Goal: Find specific page/section

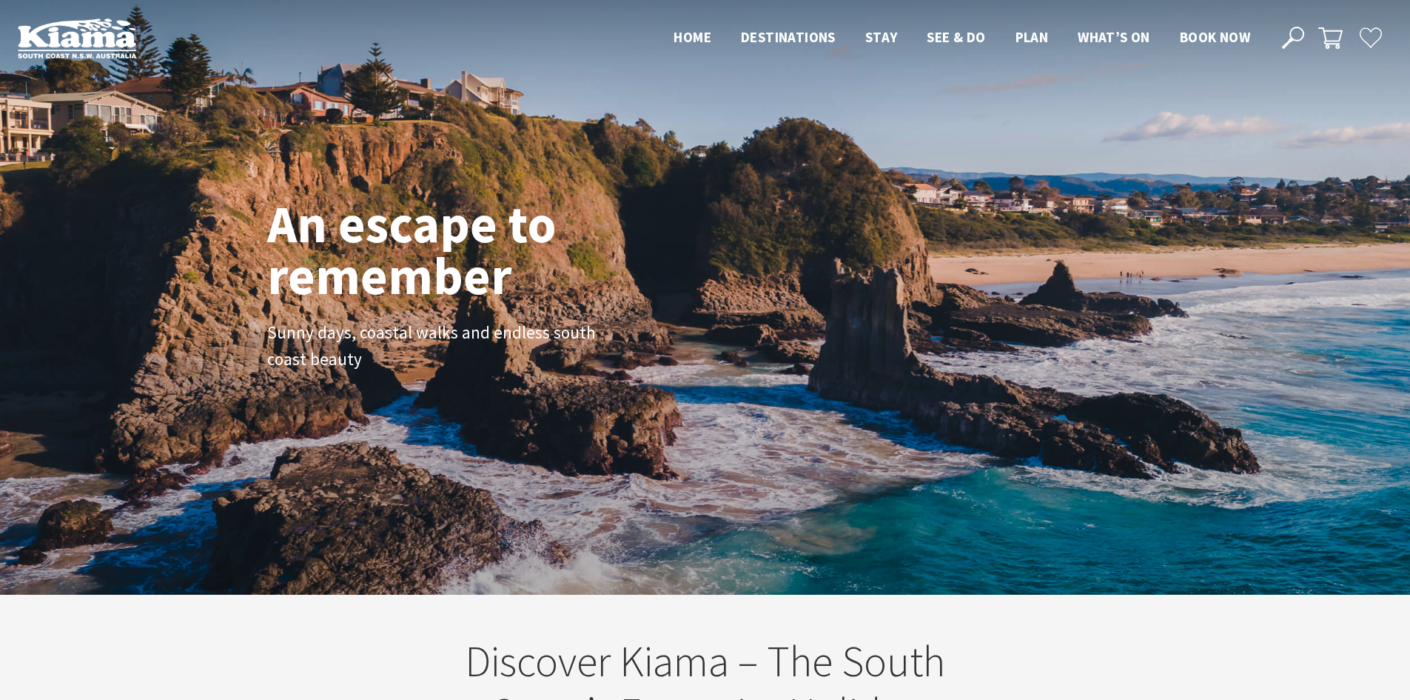
click at [1115, 30] on span "What’s On" at bounding box center [1114, 37] width 73 height 18
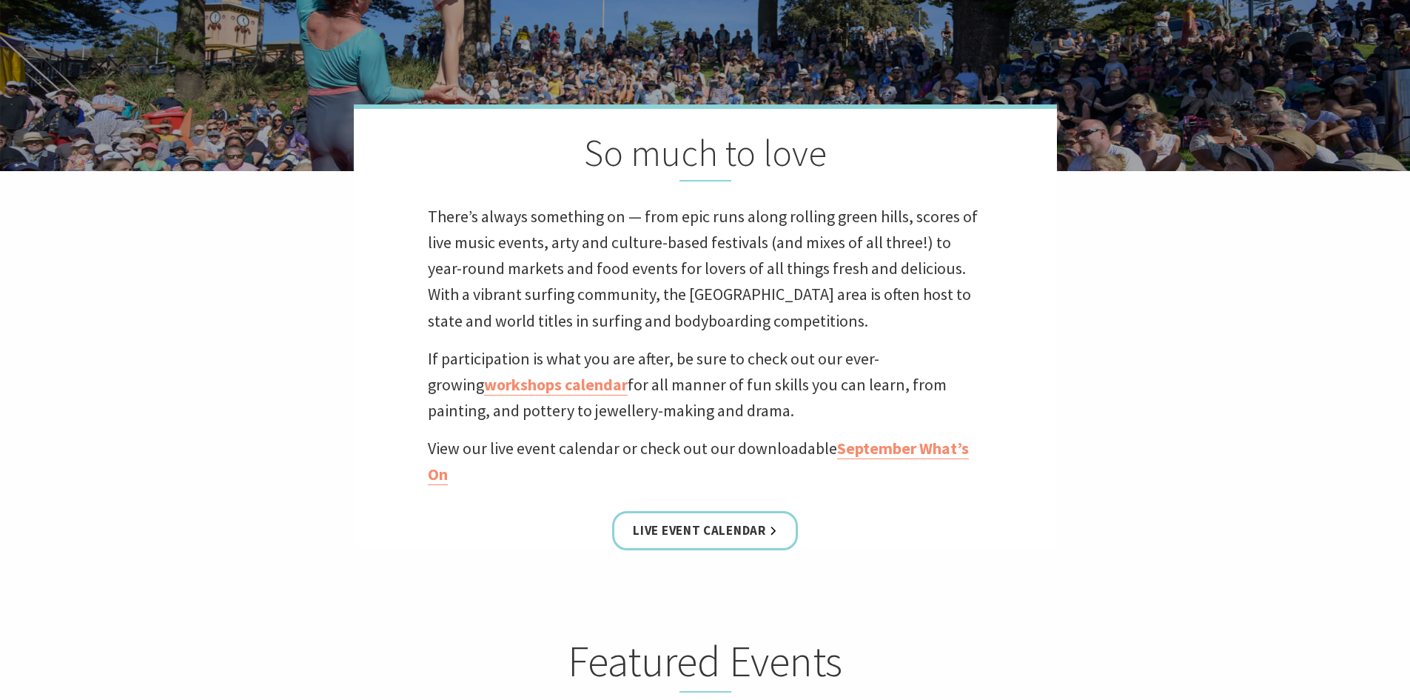
scroll to position [370, 0]
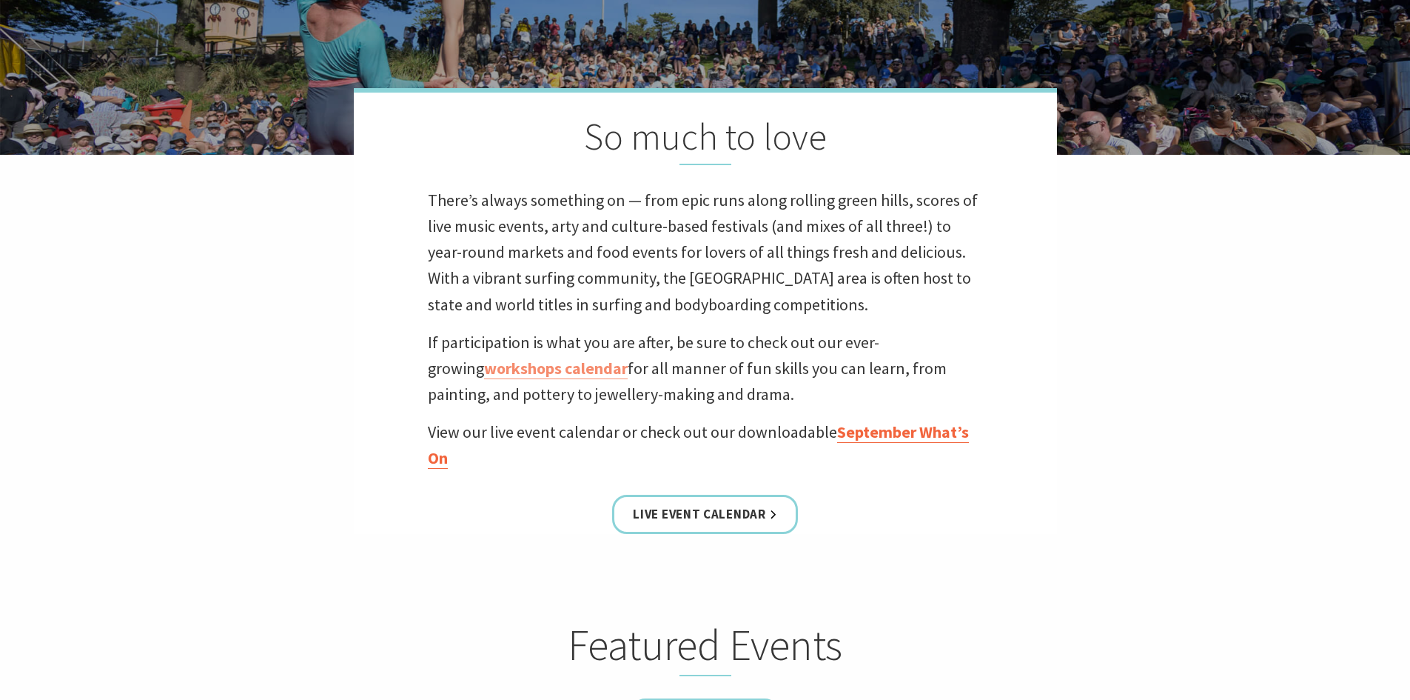
click at [934, 435] on link "September What’s On" at bounding box center [698, 444] width 541 height 47
